Goal: Task Accomplishment & Management: Complete application form

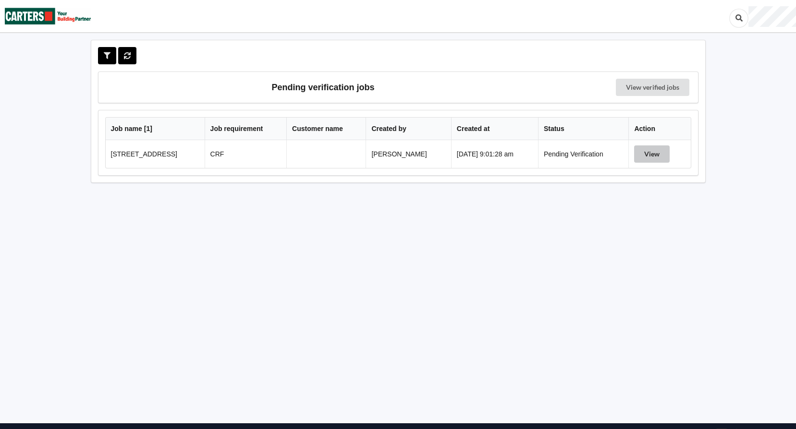
click at [669, 158] on button "View" at bounding box center [652, 153] width 36 height 17
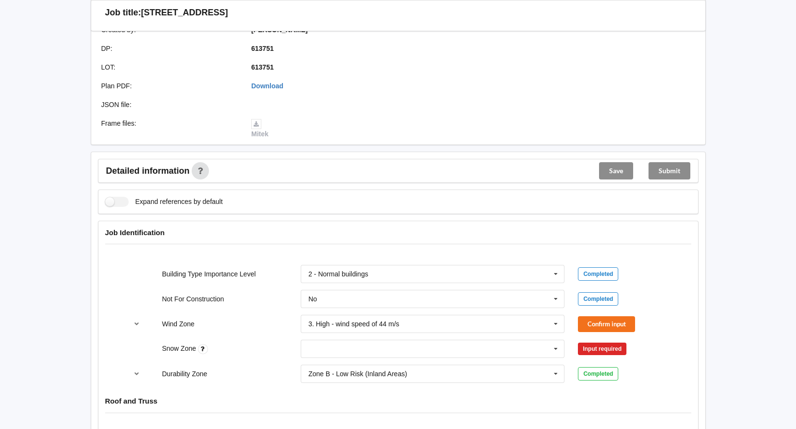
scroll to position [240, 0]
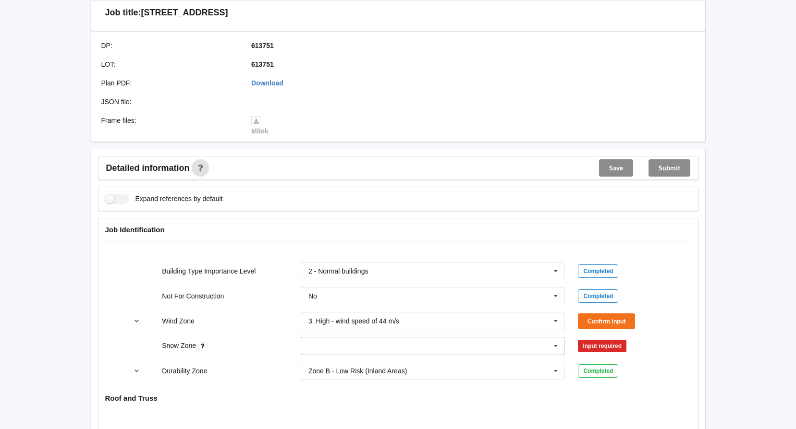
click at [551, 349] on icon at bounding box center [555, 347] width 14 height 18
click at [511, 238] on div "N0" at bounding box center [432, 239] width 263 height 18
click at [607, 345] on button "Confirm input" at bounding box center [606, 346] width 57 height 16
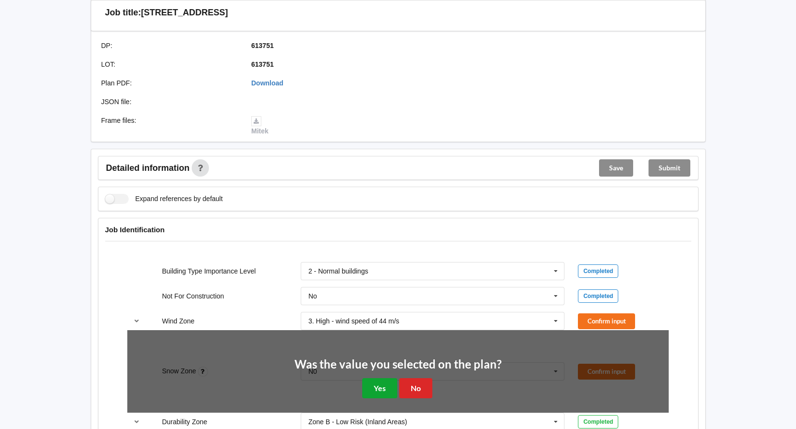
click at [374, 387] on button "Yes" at bounding box center [379, 388] width 35 height 20
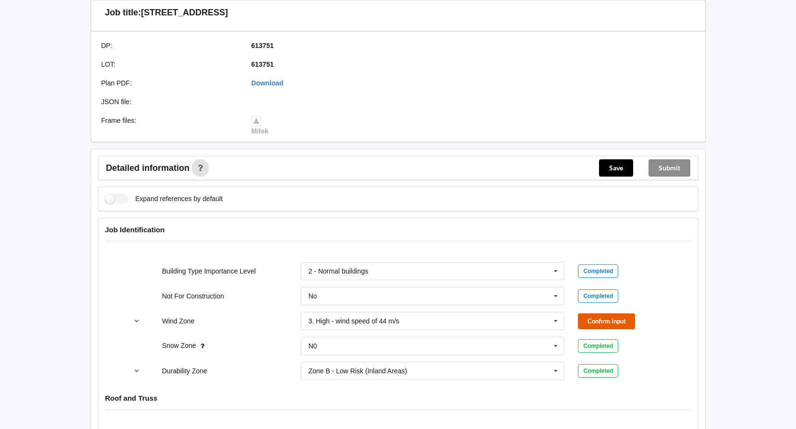
click at [609, 321] on button "Confirm input" at bounding box center [606, 322] width 57 height 16
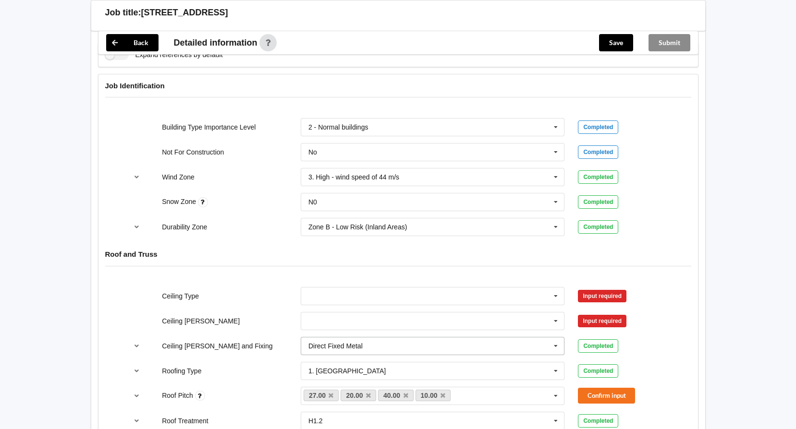
scroll to position [480, 0]
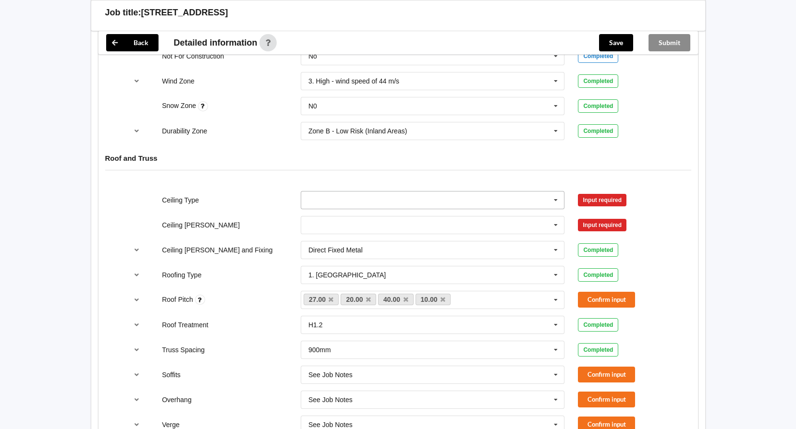
click at [553, 194] on icon at bounding box center [555, 201] width 14 height 18
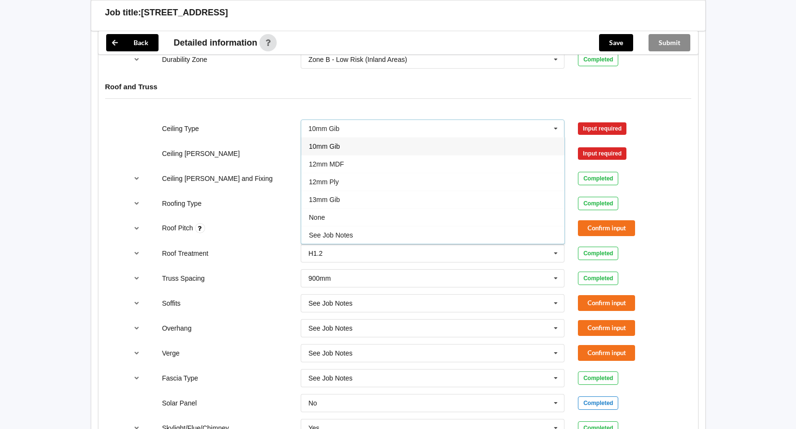
scroll to position [528, 0]
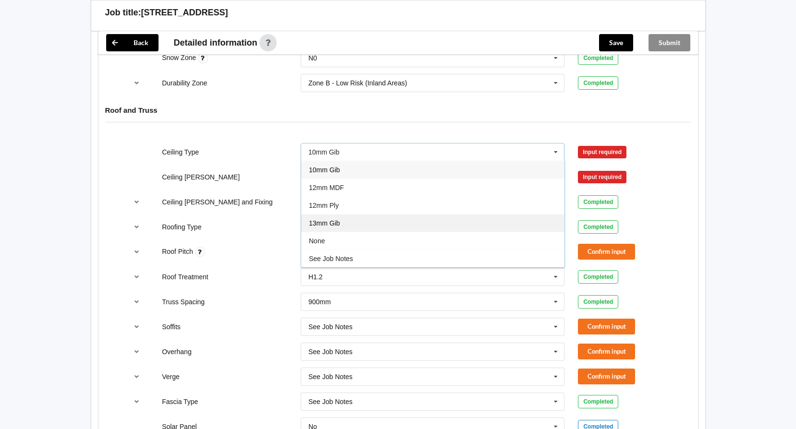
click at [369, 224] on div "13mm Gib" at bounding box center [432, 223] width 263 height 18
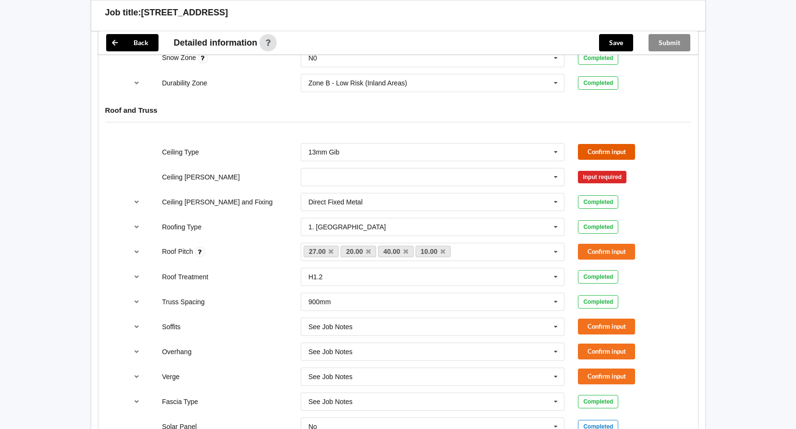
click at [603, 148] on button "Confirm input" at bounding box center [606, 152] width 57 height 16
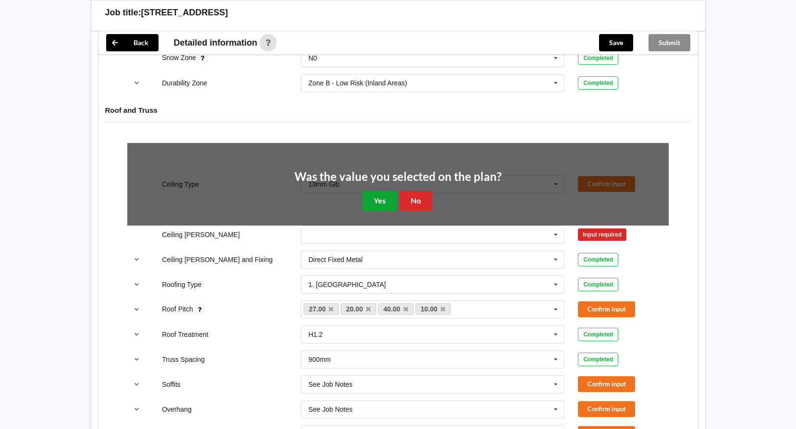
click at [383, 195] on button "Yes" at bounding box center [379, 201] width 35 height 20
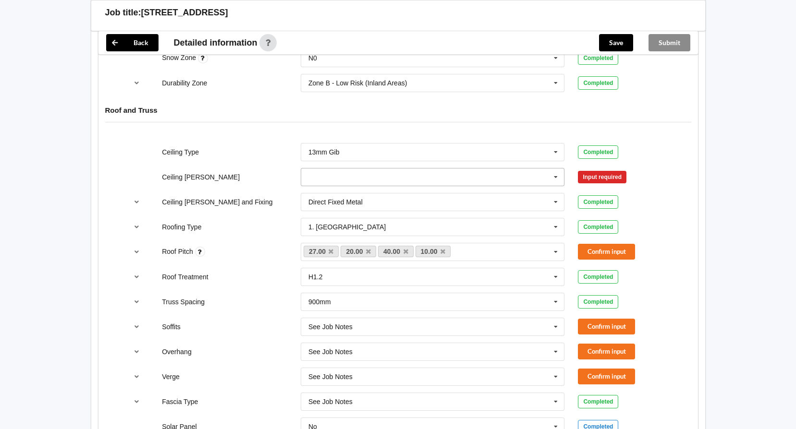
click at [549, 177] on icon at bounding box center [555, 178] width 14 height 18
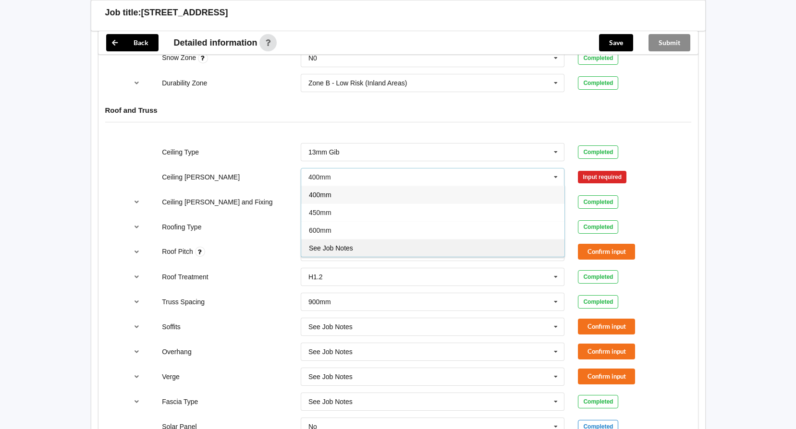
click at [416, 253] on div "See Job Notes" at bounding box center [432, 248] width 263 height 18
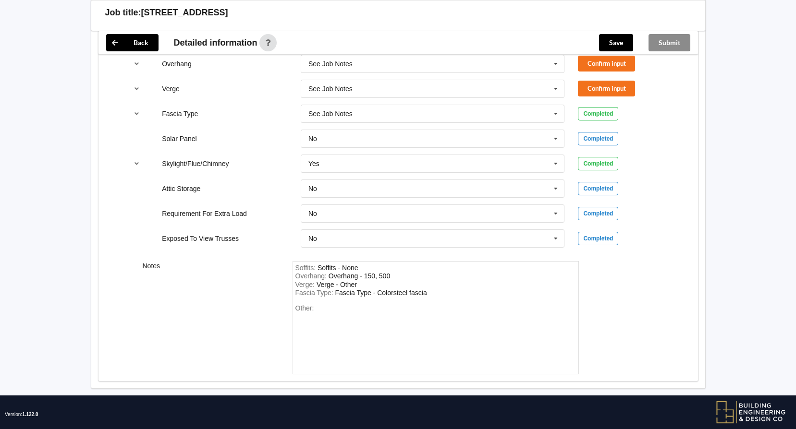
scroll to position [831, 0]
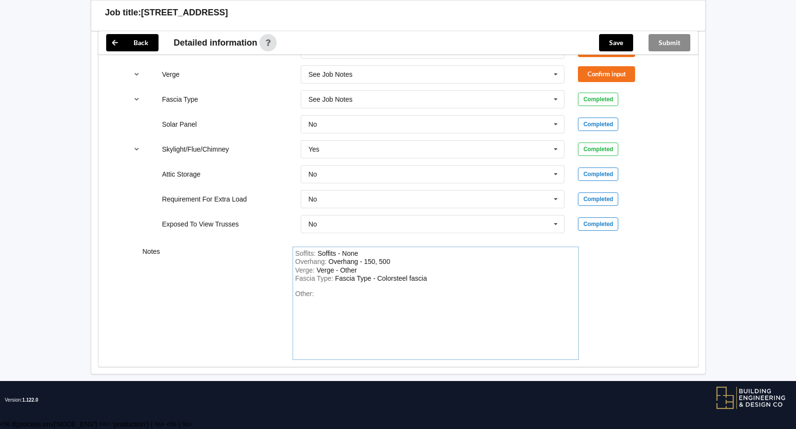
click at [321, 296] on div "Other:" at bounding box center [435, 323] width 280 height 67
paste div "Other"
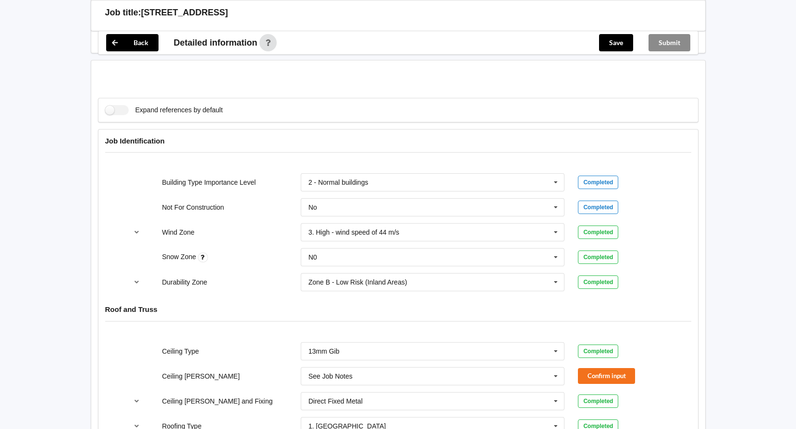
scroll to position [398, 0]
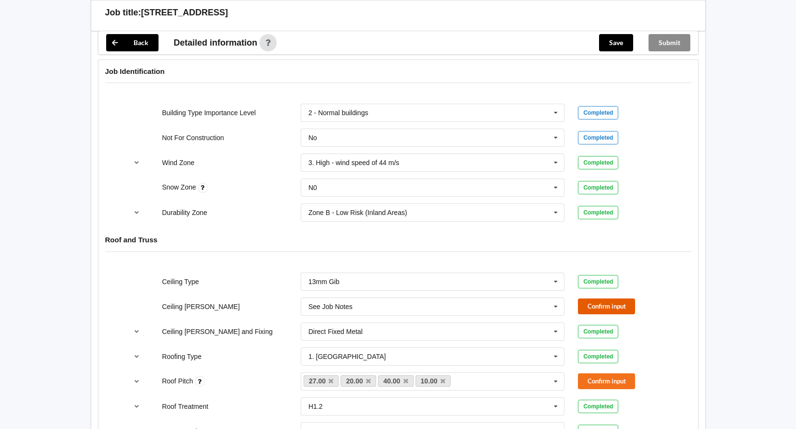
click at [592, 302] on button "Confirm input" at bounding box center [606, 307] width 57 height 16
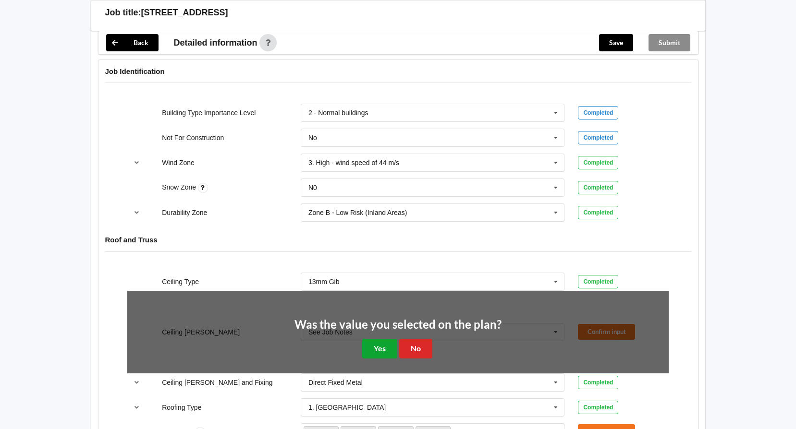
click at [371, 345] on button "Yes" at bounding box center [379, 349] width 35 height 20
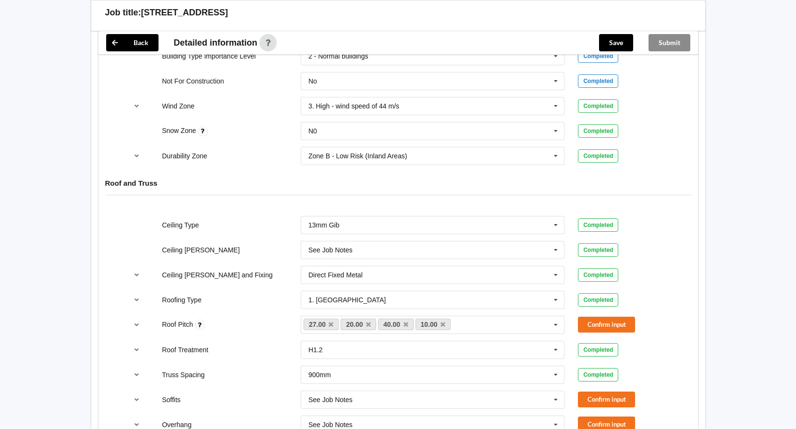
scroll to position [543, 0]
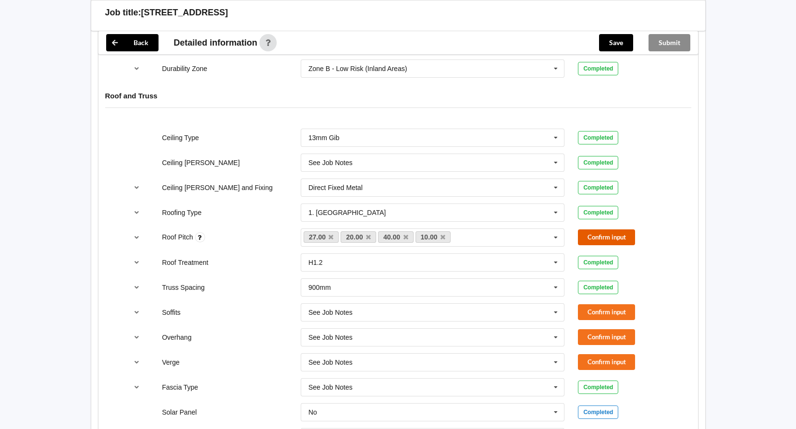
click at [612, 239] on button "Confirm input" at bounding box center [606, 237] width 57 height 16
click at [616, 313] on button "Confirm input" at bounding box center [606, 312] width 57 height 16
click at [609, 330] on button "Confirm input" at bounding box center [606, 337] width 57 height 16
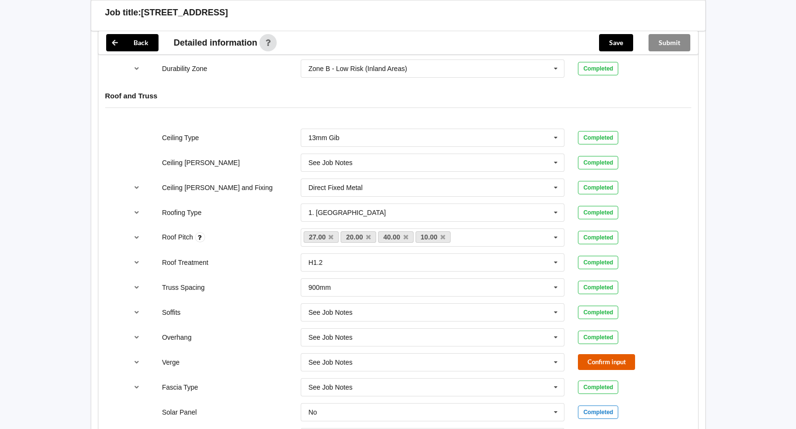
click at [610, 361] on button "Confirm input" at bounding box center [606, 362] width 57 height 16
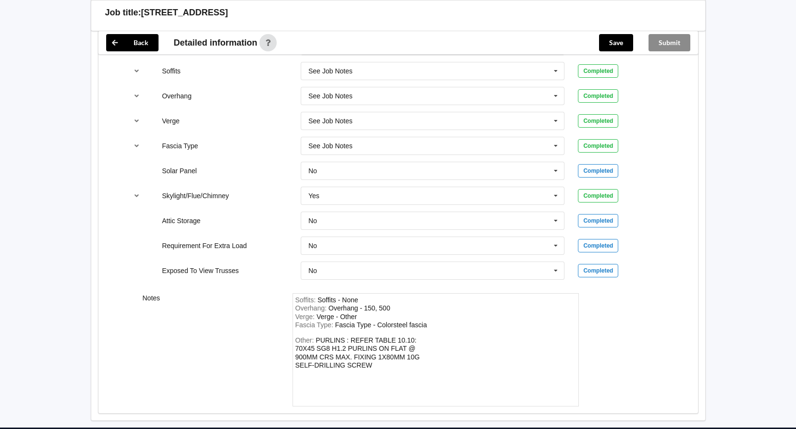
scroll to position [831, 0]
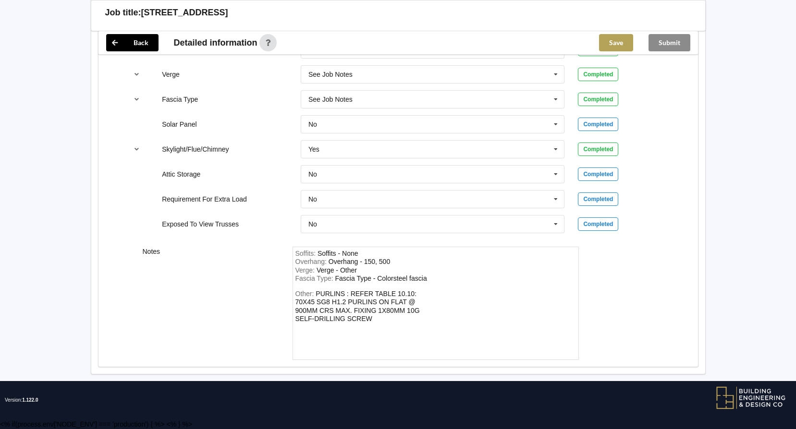
click at [611, 45] on button "Save" at bounding box center [616, 42] width 34 height 17
click at [683, 41] on button "Submit" at bounding box center [669, 42] width 42 height 17
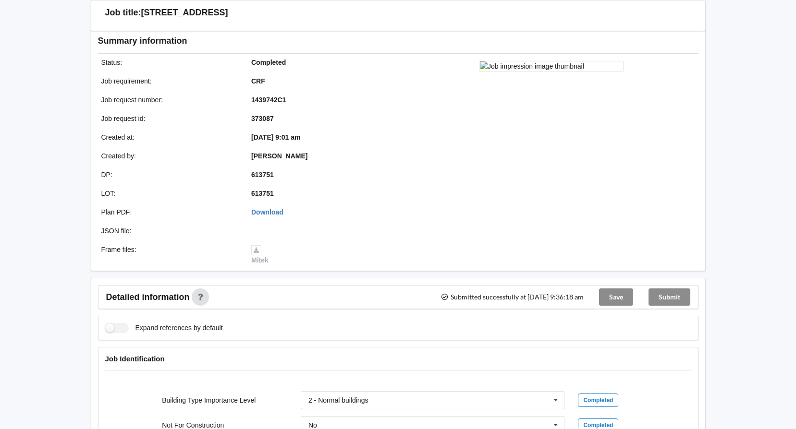
scroll to position [0, 0]
